Goal: Task Accomplishment & Management: Complete application form

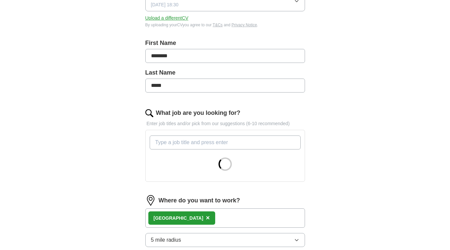
scroll to position [166, 0]
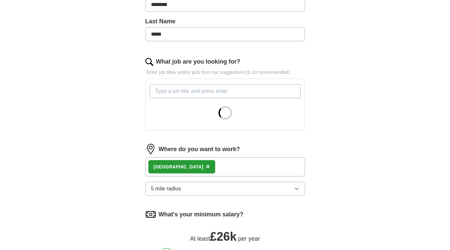
click at [203, 92] on input "What job are you looking for?" at bounding box center [225, 91] width 151 height 14
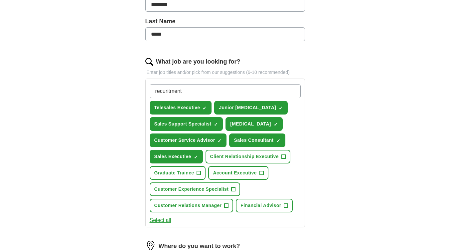
type input "recruitment"
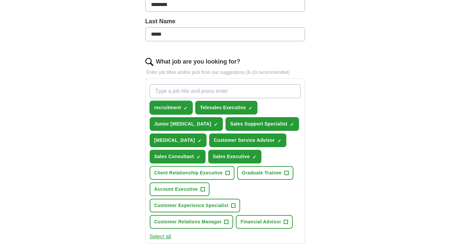
click at [171, 109] on span "recruitment" at bounding box center [167, 107] width 27 height 7
click at [0, 0] on span "×" at bounding box center [0, 0] width 0 height 0
click at [187, 93] on input "What job are you looking for?" at bounding box center [225, 91] width 151 height 14
click at [186, 106] on span "+" at bounding box center [186, 107] width 4 height 5
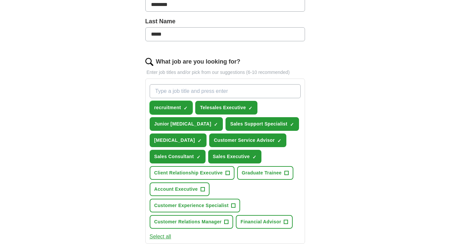
click at [0, 0] on span "×" at bounding box center [0, 0] width 0 height 0
click at [174, 91] on input "What job are you looking for?" at bounding box center [225, 91] width 151 height 14
type input "Recruitment Consultant"
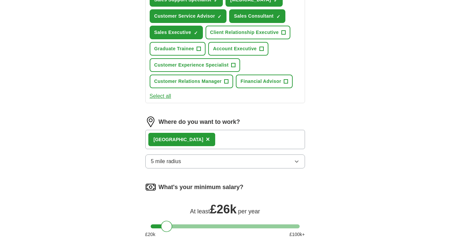
scroll to position [366, 0]
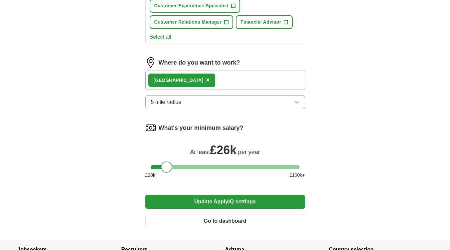
click at [233, 207] on button "Update ApplyIQ settings" at bounding box center [225, 201] width 160 height 14
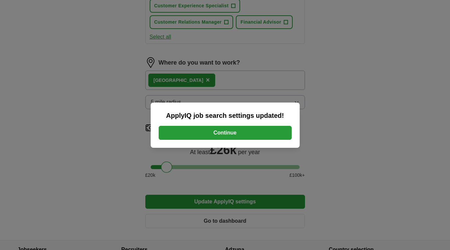
click at [232, 134] on button "Continue" at bounding box center [225, 133] width 133 height 14
